Goal: Task Accomplishment & Management: Use online tool/utility

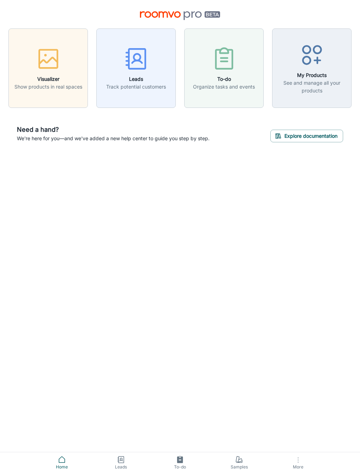
click at [242, 462] on icon at bounding box center [239, 462] width 5 height 2
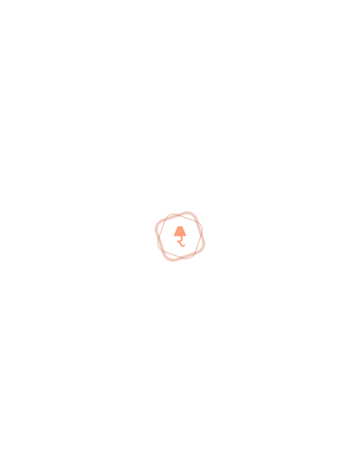
click at [240, 462] on div at bounding box center [180, 236] width 360 height 473
type input "[PERSON_NAME]"
type input "[PERSON_NAME][EMAIL_ADDRESS][DOMAIN_NAME]"
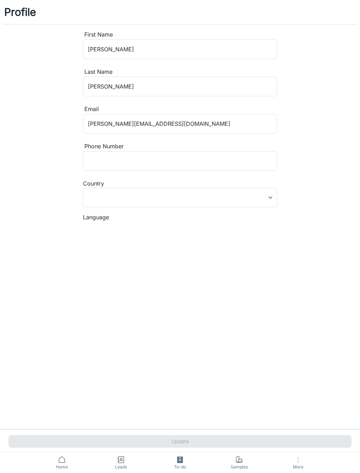
type input "[GEOGRAPHIC_DATA]"
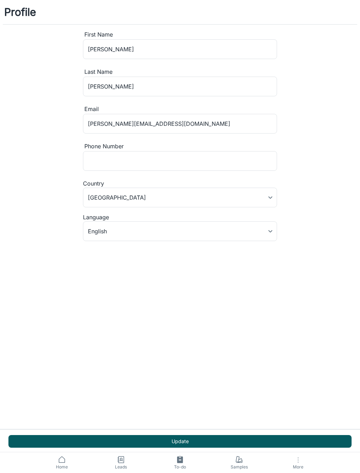
click at [119, 466] on span "Leads" at bounding box center [121, 467] width 51 height 6
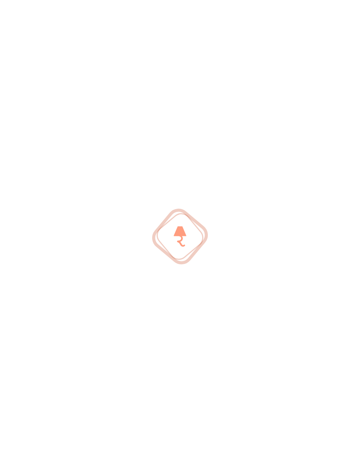
click at [128, 461] on div at bounding box center [180, 236] width 360 height 473
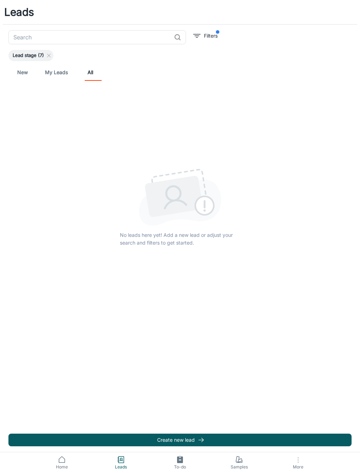
click at [35, 57] on span "Lead stage (7)" at bounding box center [28, 55] width 40 height 7
click at [29, 55] on span "Lead stage (7)" at bounding box center [28, 55] width 40 height 7
click at [23, 56] on span "Lead stage (7)" at bounding box center [28, 55] width 40 height 7
click at [49, 74] on link "My Leads" at bounding box center [56, 72] width 23 height 17
click at [91, 74] on link "All" at bounding box center [90, 72] width 17 height 17
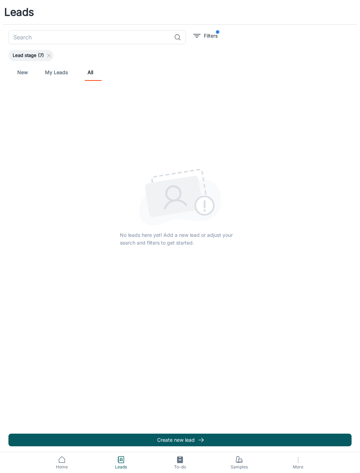
click at [54, 463] on link "Home" at bounding box center [61, 462] width 59 height 21
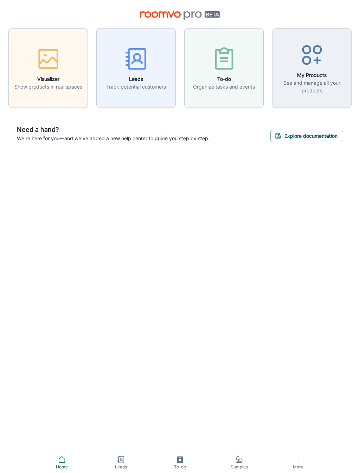
click at [315, 142] on button "Explore documentation" at bounding box center [306, 136] width 73 height 13
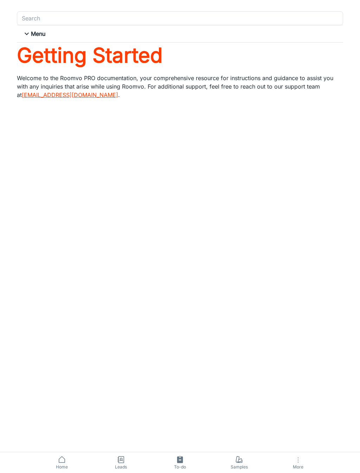
click at [31, 35] on icon at bounding box center [26, 34] width 8 height 8
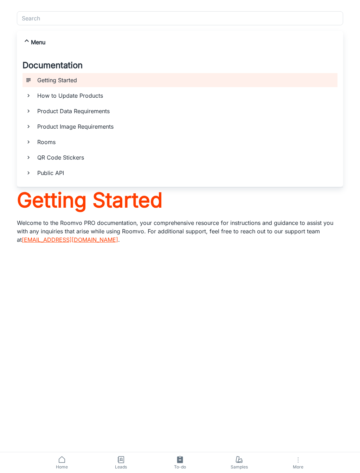
click at [30, 15] on div "Search Search" at bounding box center [180, 18] width 326 height 14
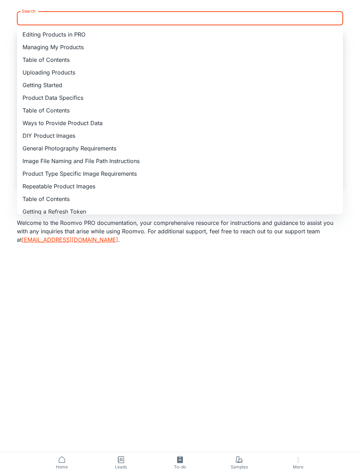
click at [35, 38] on li "Editing Products in PRO" at bounding box center [180, 34] width 326 height 13
type input "Editing Products in PRO"
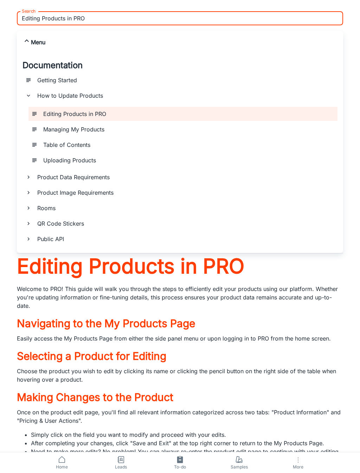
click at [33, 40] on h6 "Menu" at bounding box center [38, 42] width 14 height 8
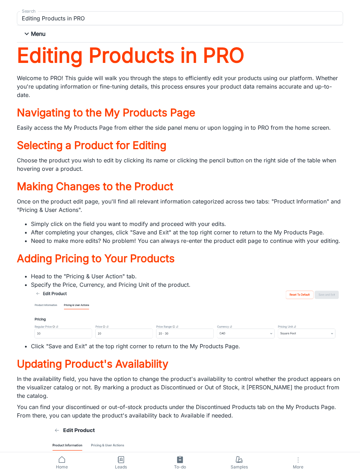
click at [31, 30] on icon at bounding box center [26, 34] width 8 height 8
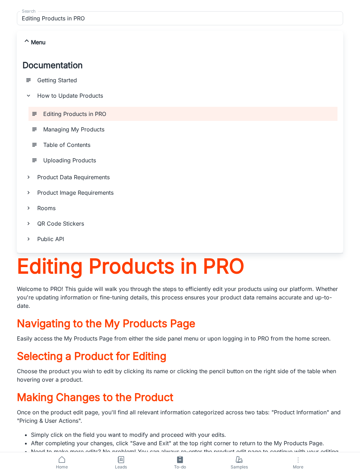
click at [45, 75] on div "Getting Started" at bounding box center [184, 80] width 300 height 14
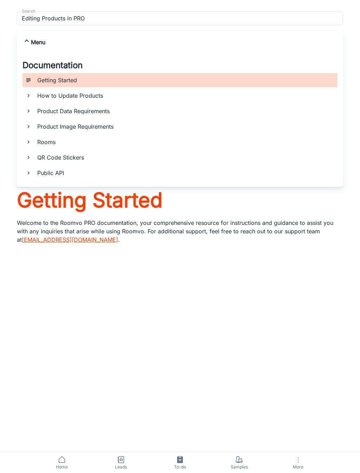
click at [63, 461] on icon at bounding box center [62, 459] width 8 height 8
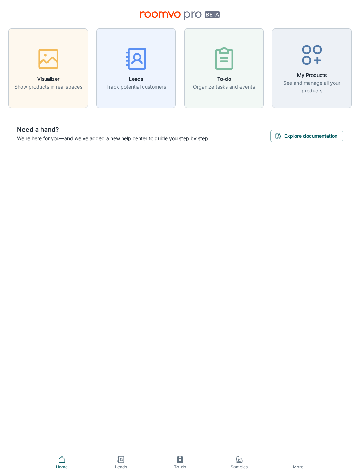
click at [42, 66] on icon "button" at bounding box center [48, 59] width 26 height 26
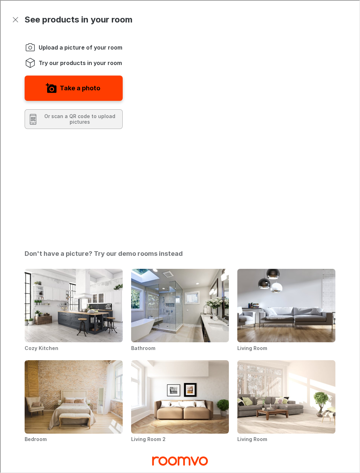
click at [307, 268] on img "Living Room" at bounding box center [285, 305] width 99 height 74
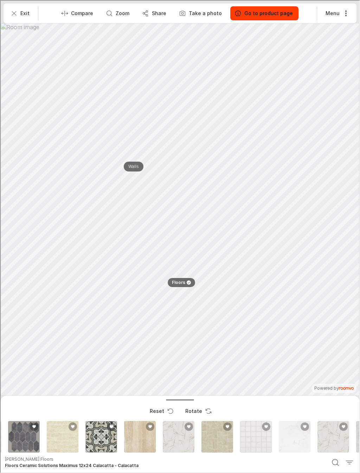
scroll to position [0, 232]
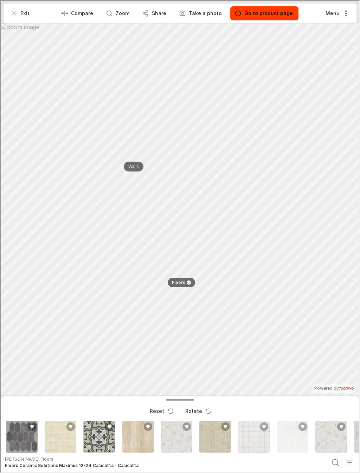
click at [276, 7] on button "Go to product page" at bounding box center [263, 13] width 68 height 14
click at [267, 14] on p "Go to product page" at bounding box center [268, 12] width 48 height 7
click at [274, 11] on p "Go to product page" at bounding box center [268, 12] width 48 height 7
click at [273, 11] on p "Go to product page" at bounding box center [268, 12] width 48 height 7
click at [254, 14] on p "Go to product page" at bounding box center [268, 12] width 48 height 7
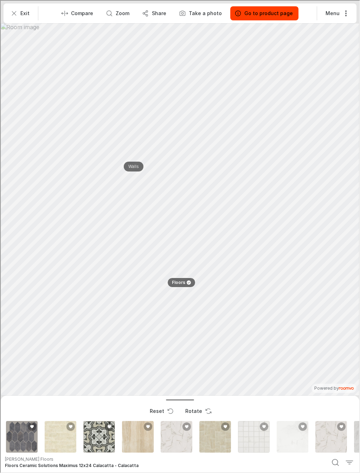
click at [268, 14] on p "Go to product page" at bounding box center [268, 12] width 48 height 7
click at [333, 14] on button "Menu" at bounding box center [336, 13] width 34 height 14
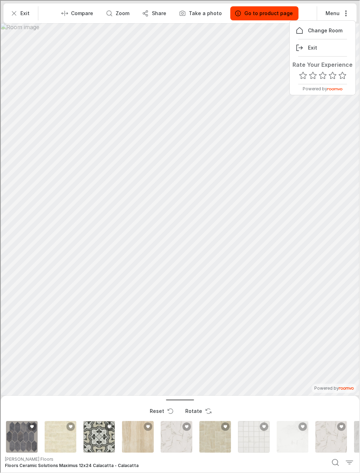
click at [273, 305] on div at bounding box center [179, 236] width 358 height 472
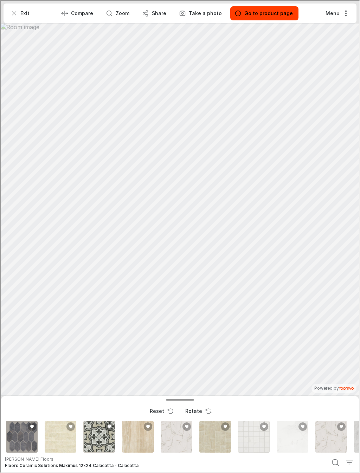
click at [269, 12] on p "Go to product page" at bounding box center [268, 12] width 48 height 7
click at [343, 17] on button "Menu" at bounding box center [336, 13] width 34 height 14
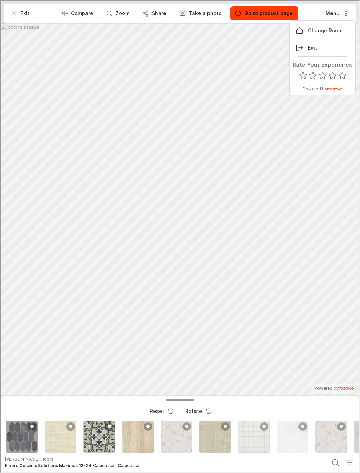
click at [32, 13] on div at bounding box center [179, 236] width 358 height 472
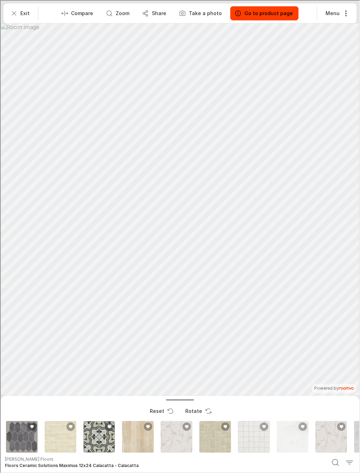
click at [23, 14] on p "Exit" at bounding box center [24, 12] width 9 height 7
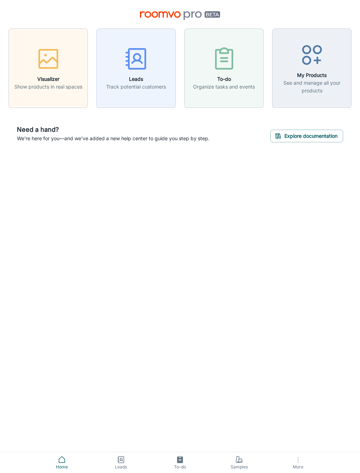
click at [41, 74] on div "button" at bounding box center [48, 60] width 68 height 29
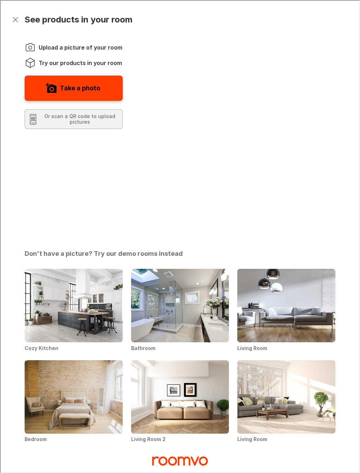
scroll to position [0, 0]
click at [53, 65] on span "Try our products in your room" at bounding box center [79, 62] width 83 height 8
click at [27, 58] on icon "Instructions" at bounding box center [29, 62] width 11 height 11
click at [45, 118] on button "Or scan a QR code to upload pictures" at bounding box center [73, 119] width 98 height 20
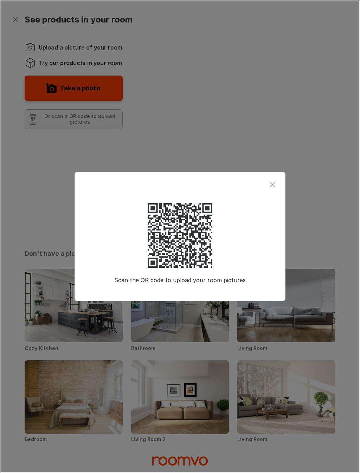
click at [186, 243] on icon at bounding box center [179, 234] width 65 height 65
click at [266, 191] on header at bounding box center [179, 183] width 210 height 25
click at [269, 179] on button "Close dialog" at bounding box center [272, 184] width 14 height 14
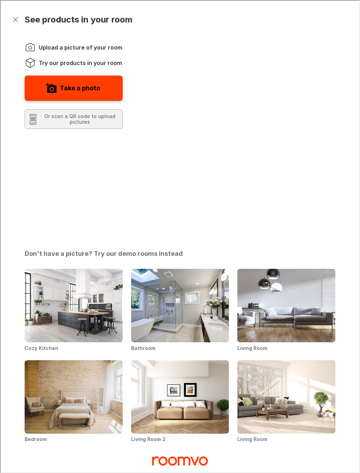
click at [271, 184] on icon "Close dialog" at bounding box center [271, 184] width 8 height 8
click at [95, 85] on label "Take a photo" at bounding box center [79, 87] width 40 height 11
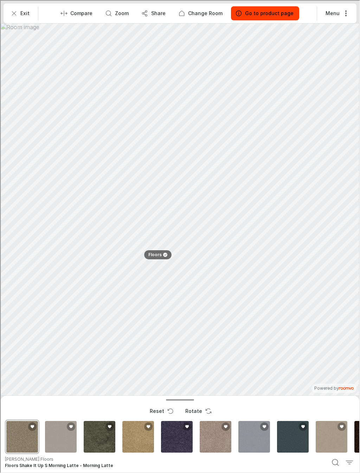
click at [44, 468] on h6 "Floors Shake It Up S Morning Latte - Morning Latte" at bounding box center [163, 465] width 318 height 6
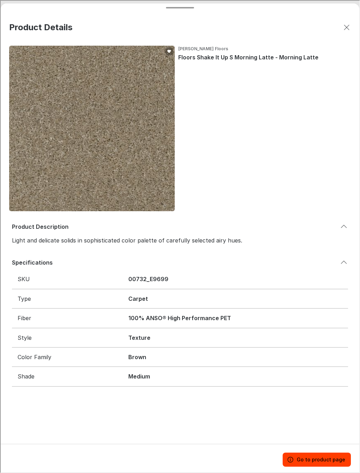
click at [346, 30] on icon "Close dialog" at bounding box center [346, 26] width 8 height 8
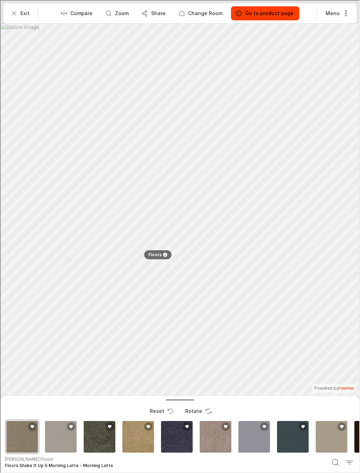
click at [278, 12] on p "Go to product page" at bounding box center [268, 12] width 48 height 7
click at [157, 251] on p "Floors" at bounding box center [154, 254] width 13 height 6
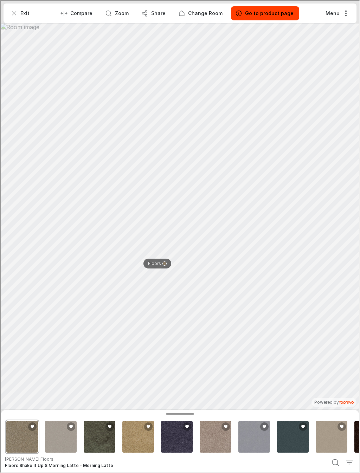
click at [78, 17] on button "Compare" at bounding box center [77, 13] width 42 height 14
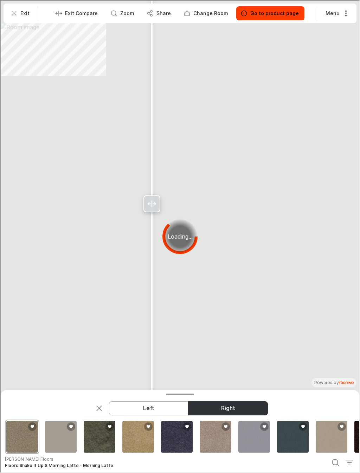
click at [88, 14] on p "Exit Compare" at bounding box center [80, 12] width 33 height 7
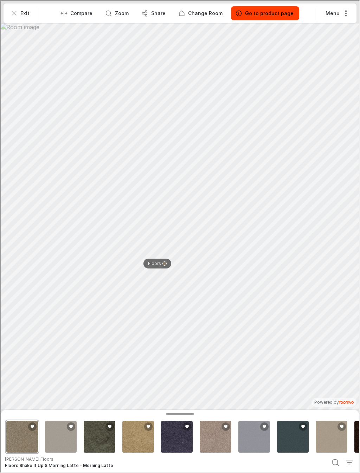
click at [86, 15] on p "Compare" at bounding box center [81, 12] width 22 height 7
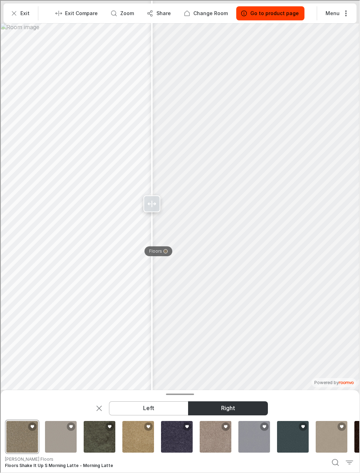
click at [280, 13] on p "Go to product page" at bounding box center [273, 12] width 48 height 7
click at [245, 12] on circle "button" at bounding box center [242, 12] width 5 height 5
click at [248, 14] on button "Go to product page" at bounding box center [269, 13] width 68 height 14
click at [285, 12] on p "Go to product page" at bounding box center [273, 12] width 48 height 7
click at [281, 12] on p "Go to product page" at bounding box center [273, 12] width 48 height 7
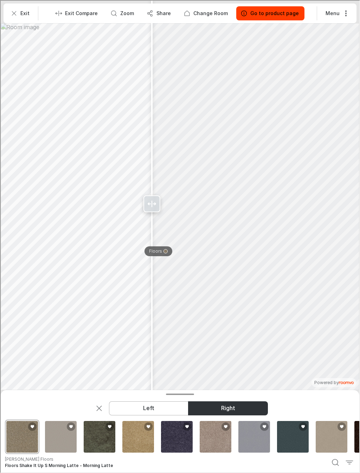
click at [340, 12] on button "Menu" at bounding box center [336, 13] width 34 height 14
click at [273, 10] on div at bounding box center [179, 236] width 358 height 472
click at [277, 19] on button "Go to product page" at bounding box center [269, 13] width 68 height 14
click at [277, 14] on p "Go to product page" at bounding box center [273, 12] width 48 height 7
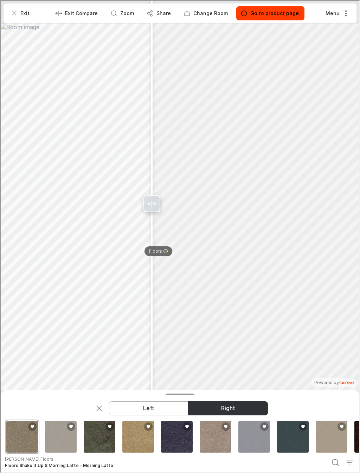
click at [333, 460] on icon "Search products" at bounding box center [334, 462] width 8 height 8
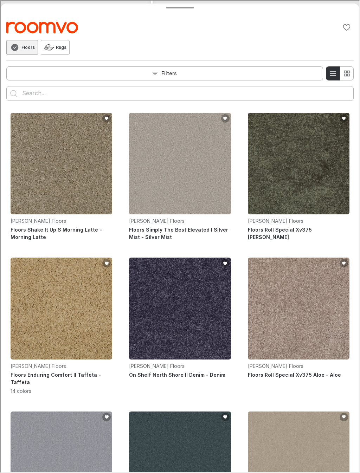
click at [29, 48] on h6 "Floors" at bounding box center [27, 47] width 13 height 6
click at [56, 97] on input "Enter products to search for" at bounding box center [179, 92] width 316 height 11
type input "[GEOGRAPHIC_DATA]"
click at [13, 93] on button "Search for products" at bounding box center [13, 93] width 14 height 14
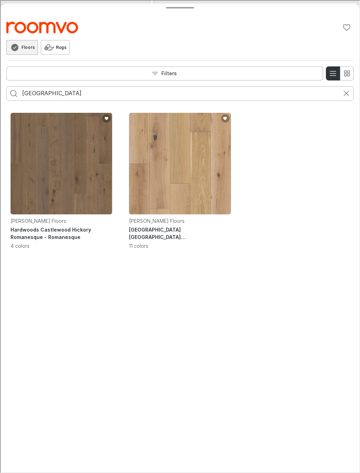
click at [196, 195] on img "See Hardwoods Castlewood Oak Chatelaine in the room" at bounding box center [179, 163] width 102 height 102
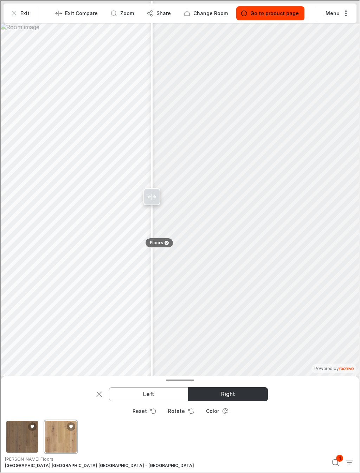
click at [180, 411] on button "Rotate" at bounding box center [180, 410] width 37 height 14
click at [89, 15] on p "Exit Compare" at bounding box center [80, 12] width 33 height 7
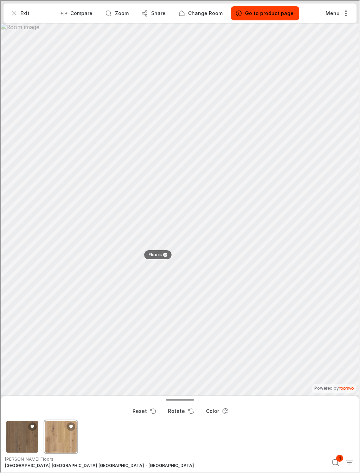
click at [336, 456] on span "1" at bounding box center [338, 457] width 7 height 7
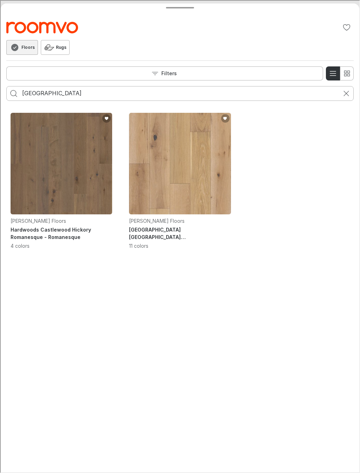
click at [136, 248] on p "11 colors" at bounding box center [179, 244] width 102 height 7
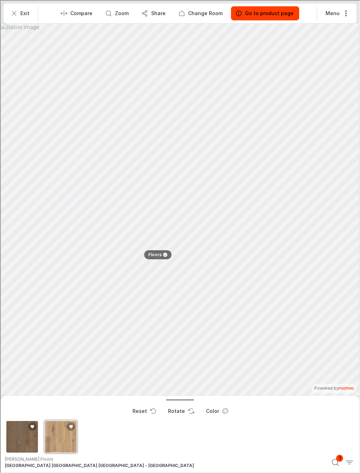
click at [68, 439] on div "Hardwoods Castlewood Oak Chatelaine" at bounding box center [60, 436] width 34 height 34
click at [68, 446] on div "Hardwoods Castlewood Oak Chatelaine" at bounding box center [60, 436] width 34 height 34
click at [27, 441] on div "Hardwoods Castlewood Hickory Romanesque" at bounding box center [21, 436] width 34 height 34
click at [337, 460] on span "1" at bounding box center [338, 457] width 7 height 7
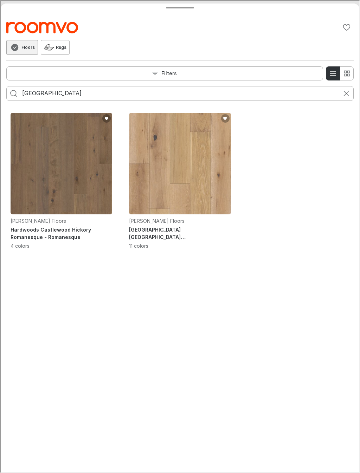
click at [76, 95] on input "[GEOGRAPHIC_DATA]" at bounding box center [179, 92] width 316 height 11
click at [343, 95] on line "Cancel search" at bounding box center [345, 92] width 5 height 5
click at [342, 95] on icon "Cancel search" at bounding box center [345, 93] width 8 height 8
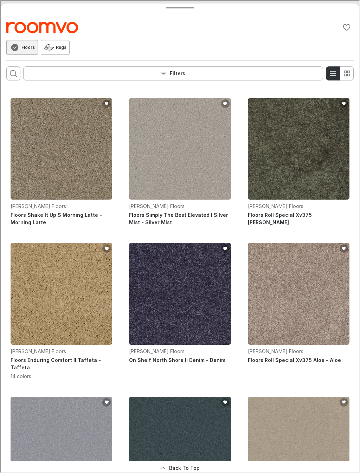
click at [345, 101] on icon "Add Floors Roll Special Xv375 Hedges to favorites" at bounding box center [343, 103] width 5 height 5
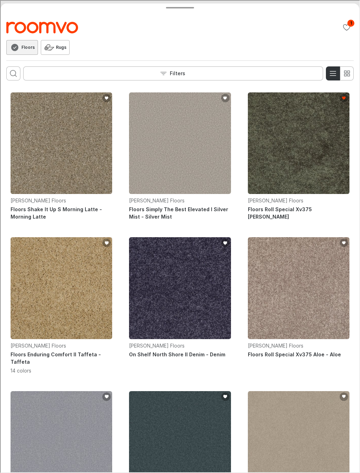
click at [32, 92] on img "See Floors Shake It Up S Morning Latte in the room" at bounding box center [61, 143] width 102 height 102
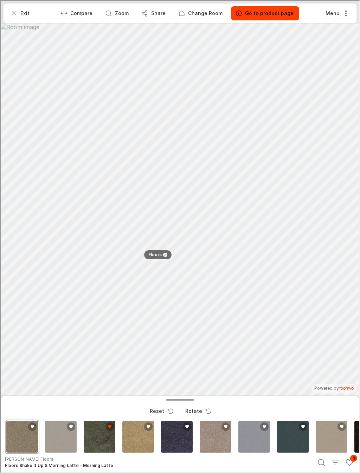
click at [13, 462] on h6 "Floors Shake It Up S Morning Latte - Morning Latte" at bounding box center [156, 465] width 304 height 6
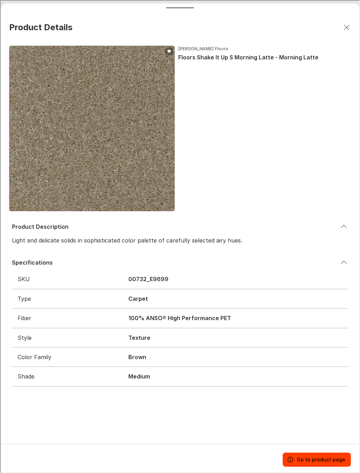
click at [351, 27] on button "Close dialog" at bounding box center [346, 27] width 14 height 14
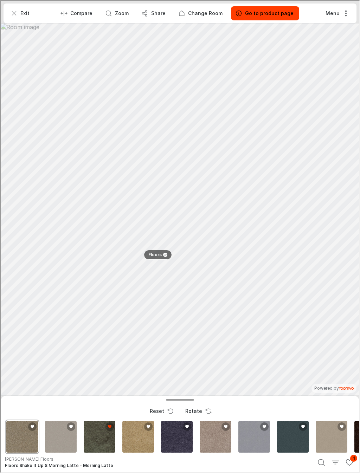
click at [318, 463] on circle "Search products" at bounding box center [320, 462] width 6 height 6
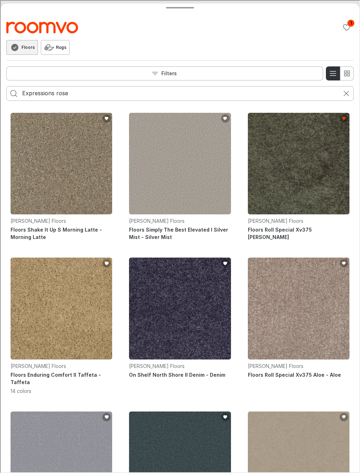
type input "Expressions rose"
click at [13, 93] on button "Search for products" at bounding box center [13, 93] width 14 height 14
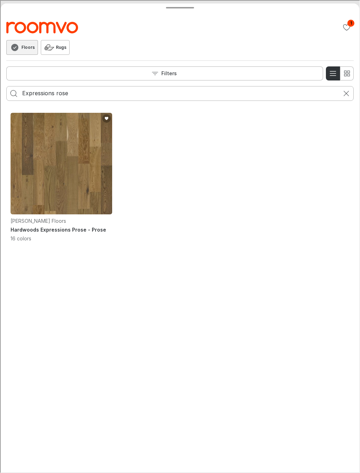
click at [55, 189] on img "See Hardwoods Expressions Prose in the room" at bounding box center [61, 163] width 102 height 102
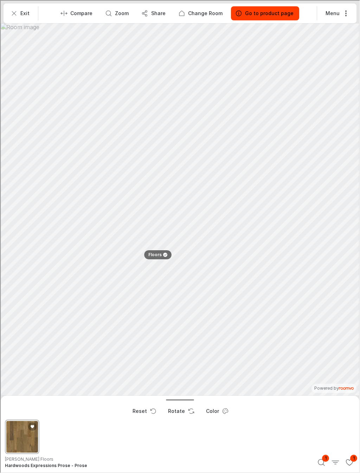
click at [207, 12] on p "Change Room" at bounding box center [204, 12] width 34 height 7
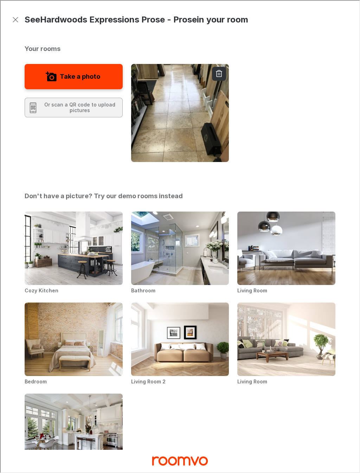
click at [210, 355] on img "Living Room 2" at bounding box center [179, 339] width 99 height 74
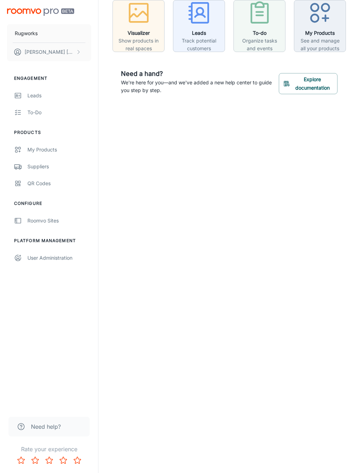
click at [188, 310] on div "Rugworks [PERSON_NAME] Engagement Leads To-do Products My Products Suppliers QR…" at bounding box center [180, 236] width 360 height 473
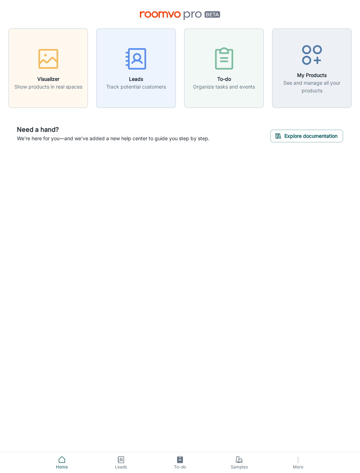
click at [58, 86] on p "Show products in real spaces" at bounding box center [48, 87] width 68 height 8
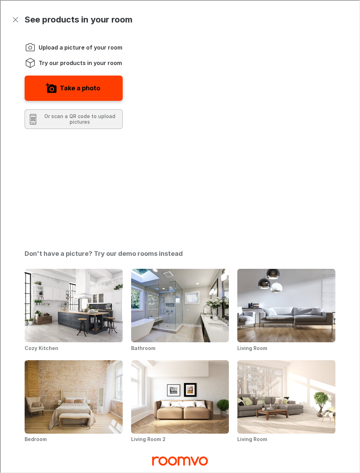
click at [103, 63] on span "Try our products in your room" at bounding box center [79, 62] width 83 height 8
click at [268, 110] on video "You will be able to see the selected and other products in your room." at bounding box center [246, 133] width 178 height 178
click at [298, 115] on video "You will be able to see the selected and other products in your room." at bounding box center [246, 133] width 178 height 178
click at [305, 111] on video "You will be able to see the selected and other products in your room." at bounding box center [246, 133] width 178 height 178
click at [305, 115] on video "You will be able to see the selected and other products in your room." at bounding box center [246, 133] width 178 height 178
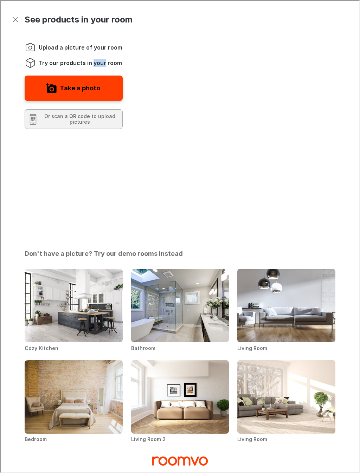
click at [303, 77] on video "You will be able to see the selected and other products in your room." at bounding box center [246, 133] width 178 height 178
click at [281, 58] on video "You will be able to see the selected and other products in your room." at bounding box center [246, 133] width 178 height 178
click at [313, 91] on video "You will be able to see the selected and other products in your room." at bounding box center [246, 133] width 178 height 178
click at [278, 118] on video "You will be able to see the selected and other products in your room." at bounding box center [246, 133] width 178 height 178
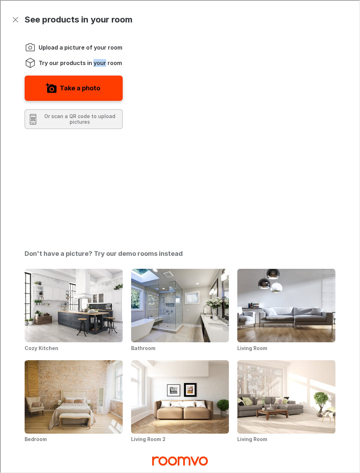
click at [267, 112] on video "You will be able to see the selected and other products in your room." at bounding box center [246, 133] width 178 height 178
click at [204, 359] on img "Living Room 2" at bounding box center [179, 396] width 99 height 74
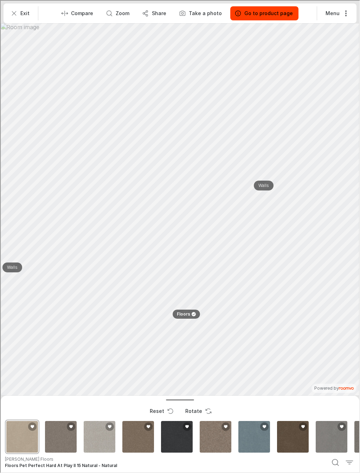
click at [347, 462] on icon "Filter products" at bounding box center [348, 462] width 8 height 8
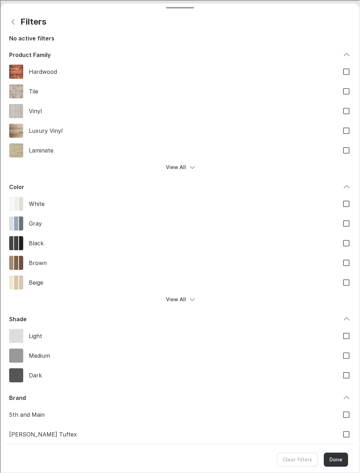
click at [346, 68] on input "Hardwood" at bounding box center [345, 71] width 15 height 15
checkbox input "true"
click at [346, 331] on input "Light" at bounding box center [345, 335] width 15 height 15
checkbox input "true"
click at [347, 355] on input "Medium" at bounding box center [345, 355] width 15 height 15
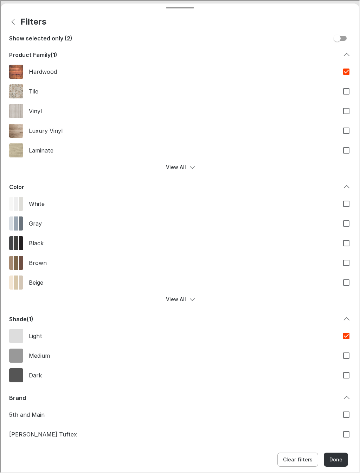
checkbox input "true"
click at [339, 458] on button "Done" at bounding box center [335, 459] width 24 height 14
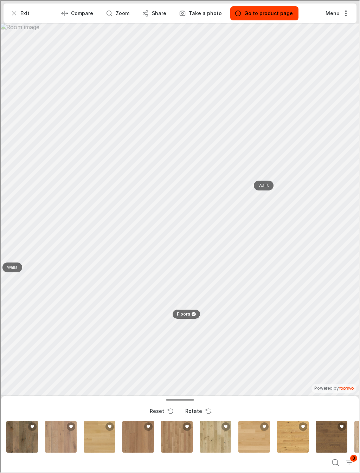
click at [337, 457] on div "Reset Rotate 1 3 0 Floors Rugs Walls 3 1 Product Selected Floors 0 [PERSON_NAME…" at bounding box center [179, 433] width 358 height 77
click at [142, 440] on div "Floors SFA Argonne Forest Hickory Highlands" at bounding box center [137, 436] width 34 height 34
click at [204, 411] on icon "Rotate Surface" at bounding box center [207, 410] width 7 height 7
click at [254, 435] on div "Tecwood Mod Revival Tapestry Oak" at bounding box center [253, 436] width 34 height 34
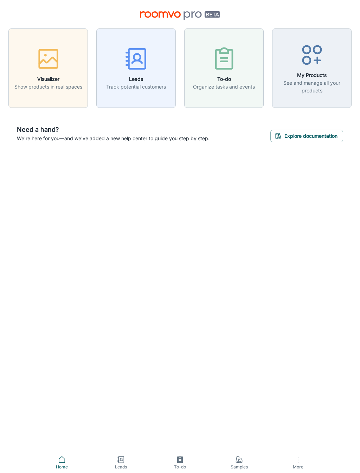
click at [61, 86] on p "Show products in real spaces" at bounding box center [48, 87] width 68 height 8
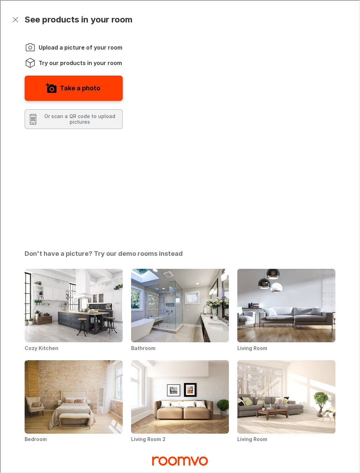
click at [195, 359] on img "Living Room 2" at bounding box center [179, 396] width 99 height 74
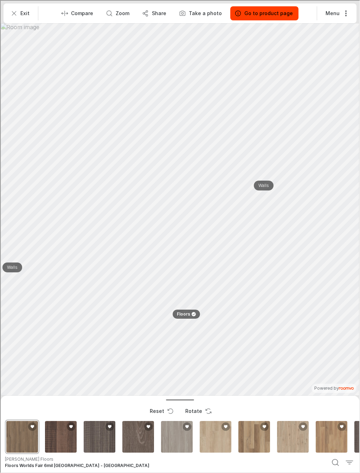
click at [254, 442] on div "Floors Titan HD Plus Imperial Beech" at bounding box center [253, 436] width 34 height 34
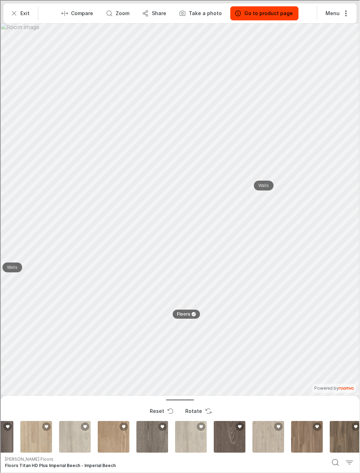
scroll to position [0, 378]
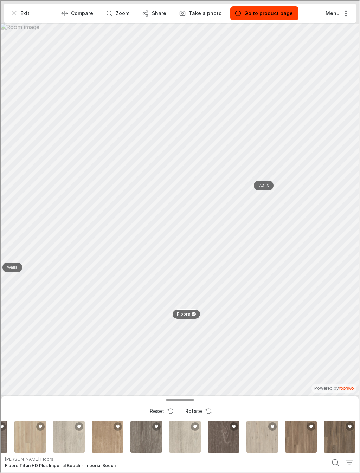
click at [348, 468] on button "0" at bounding box center [349, 462] width 14 height 14
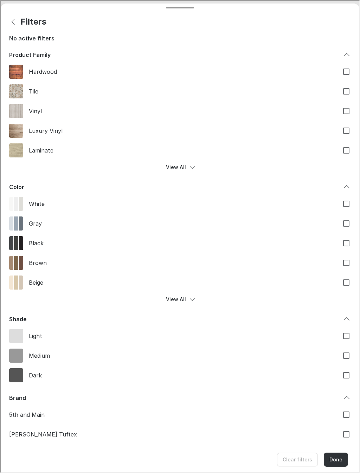
scroll to position [0, 380]
click at [346, 68] on input "Hardwood" at bounding box center [345, 71] width 15 height 15
checkbox input "true"
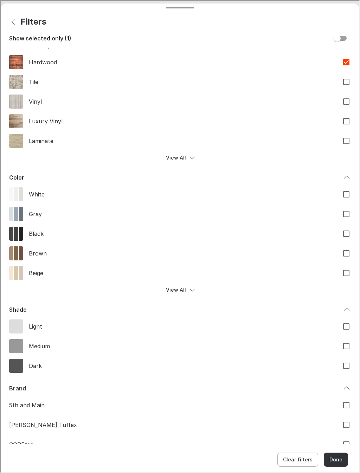
scroll to position [-3, 0]
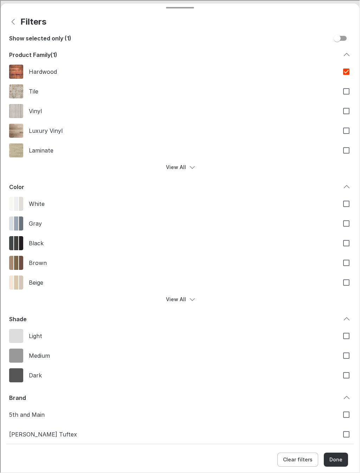
click at [337, 461] on button "Done" at bounding box center [335, 459] width 24 height 14
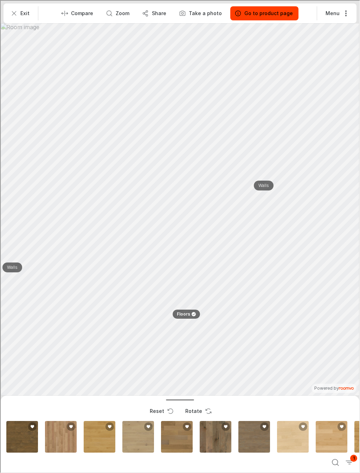
scroll to position [0, 0]
click at [178, 442] on div "Brendwood Toasted Oak" at bounding box center [176, 436] width 34 height 34
click at [179, 409] on button "Rotate" at bounding box center [180, 410] width 37 height 14
click at [268, 15] on p "Go to product page" at bounding box center [268, 12] width 48 height 7
click at [266, 10] on p "Go to product page" at bounding box center [268, 12] width 48 height 7
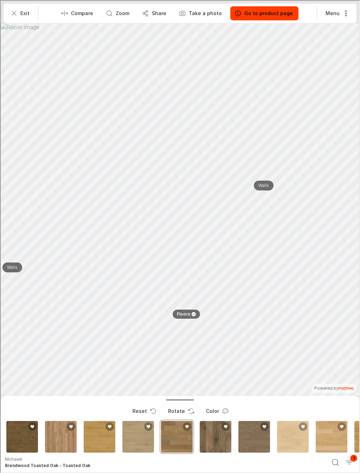
click at [247, 15] on p "Go to product page" at bounding box center [268, 12] width 48 height 7
click at [254, 9] on p "Go to product page" at bounding box center [268, 12] width 48 height 7
click at [253, 9] on button "Go to product page" at bounding box center [263, 13] width 68 height 14
click at [276, 13] on p "Go to product page" at bounding box center [268, 12] width 48 height 7
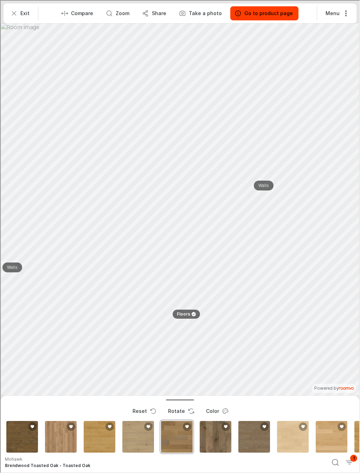
click at [333, 14] on button "Menu" at bounding box center [336, 13] width 34 height 14
